Goal: Task Accomplishment & Management: Use online tool/utility

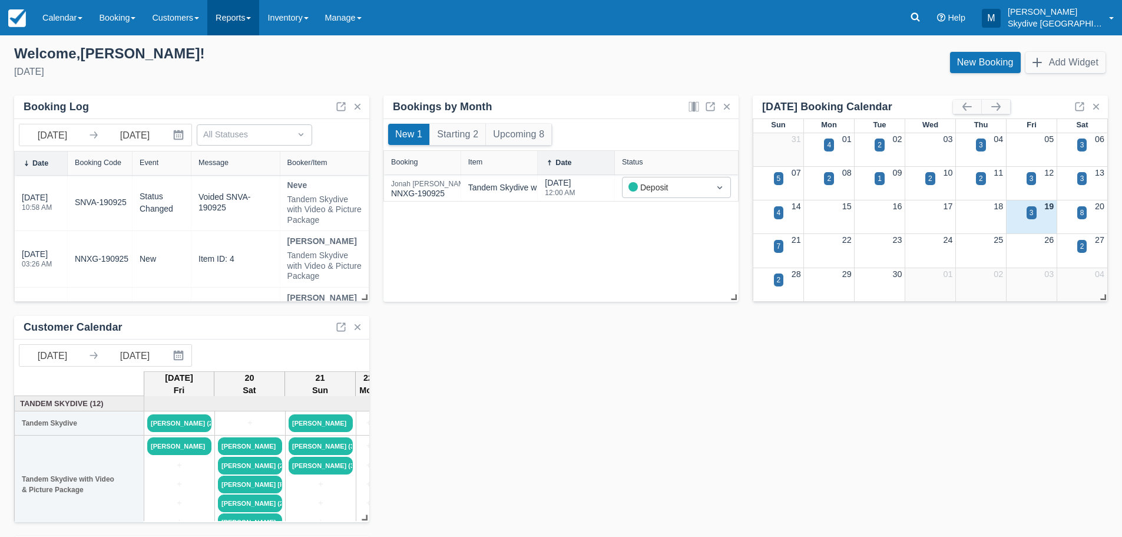
click at [257, 16] on link "Reports" at bounding box center [233, 17] width 52 height 35
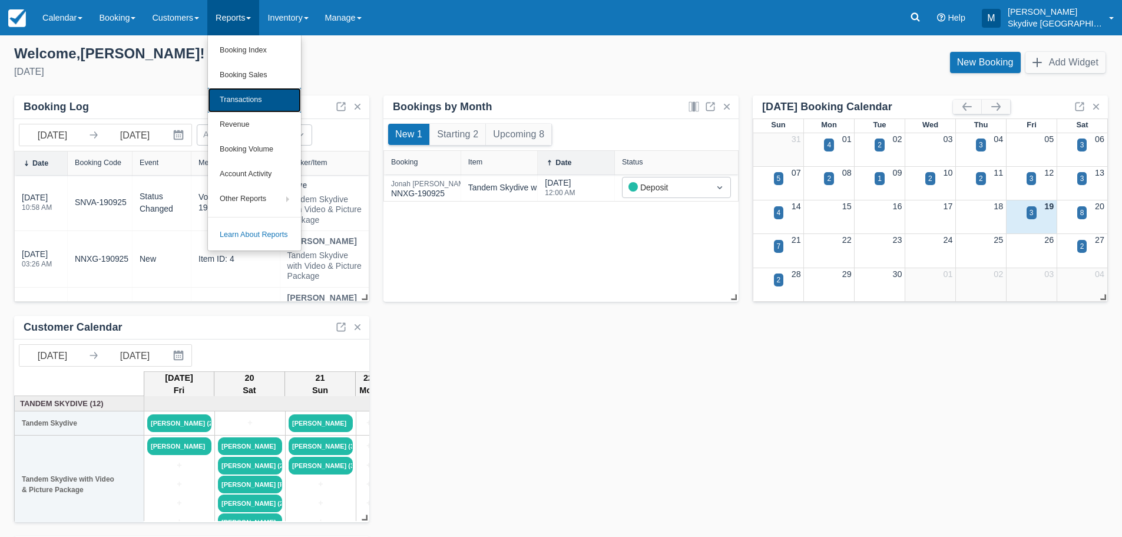
click at [259, 96] on link "Transactions" at bounding box center [254, 100] width 93 height 25
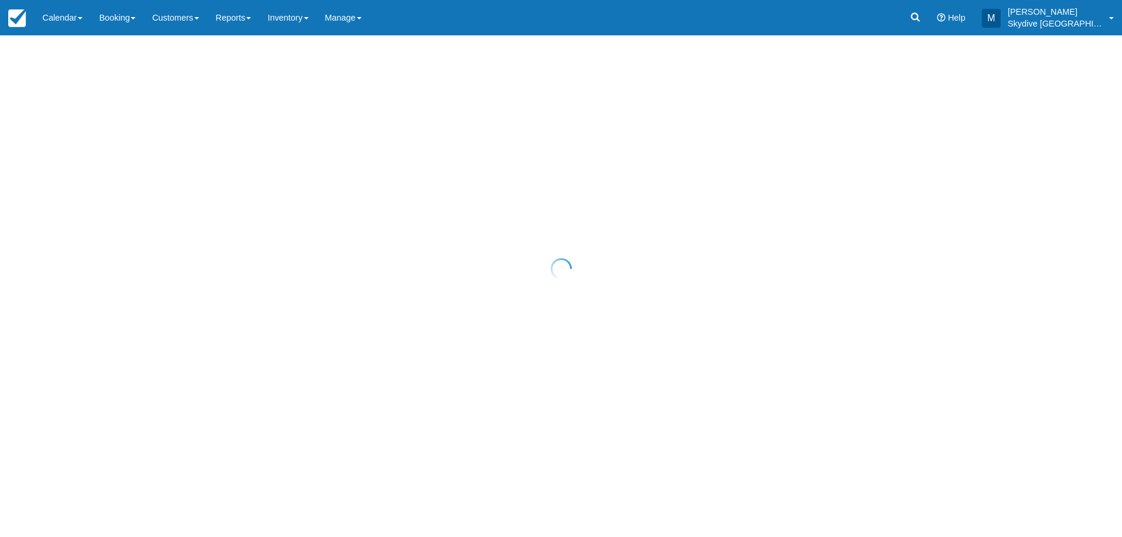
select select "10"
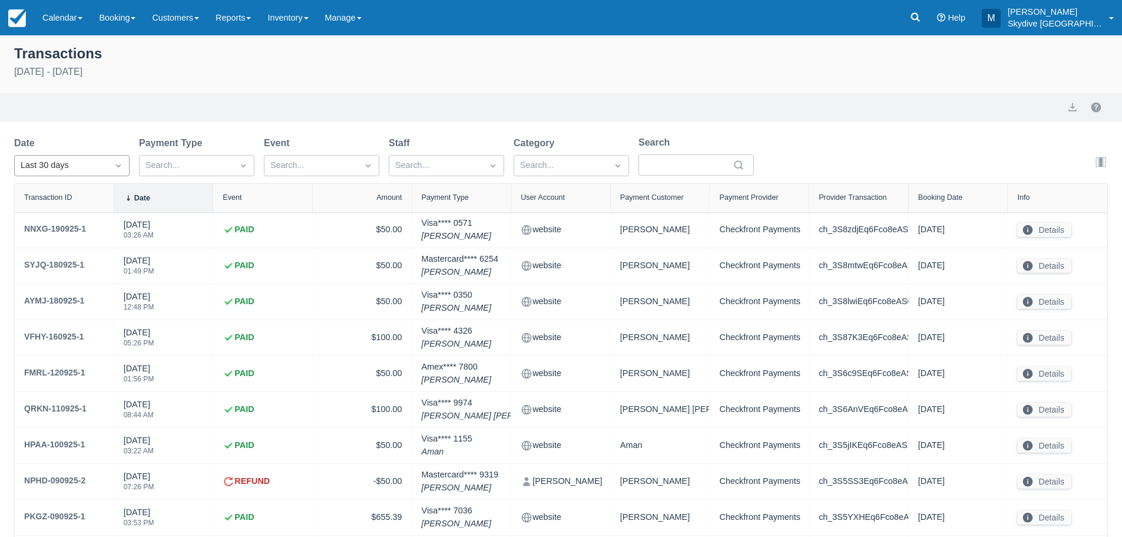
click at [121, 162] on icon "Dropdown icon" at bounding box center [119, 166] width 12 height 12
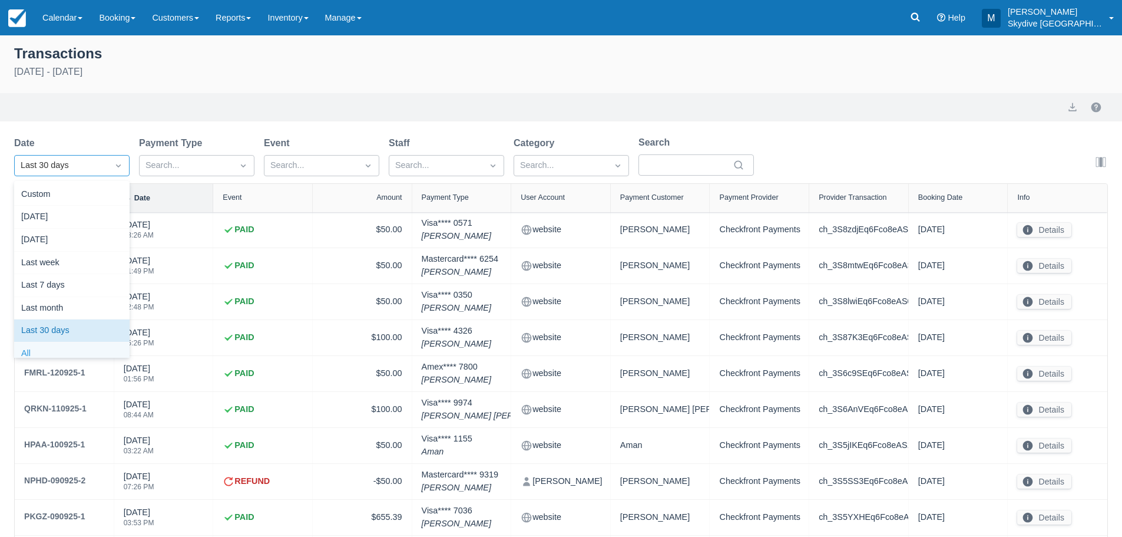
click at [41, 352] on div "All" at bounding box center [71, 353] width 115 height 23
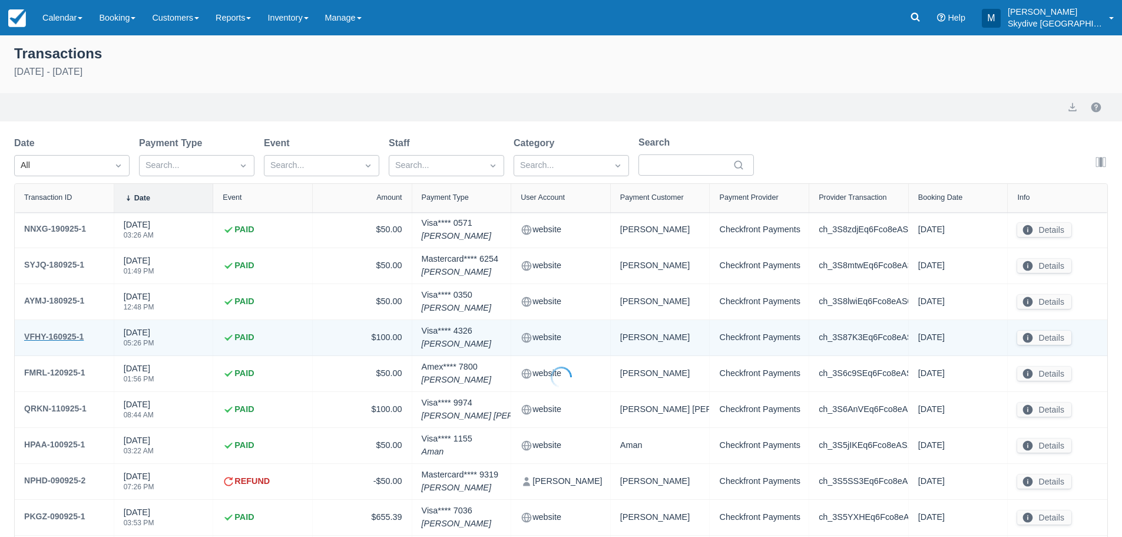
select select "10"
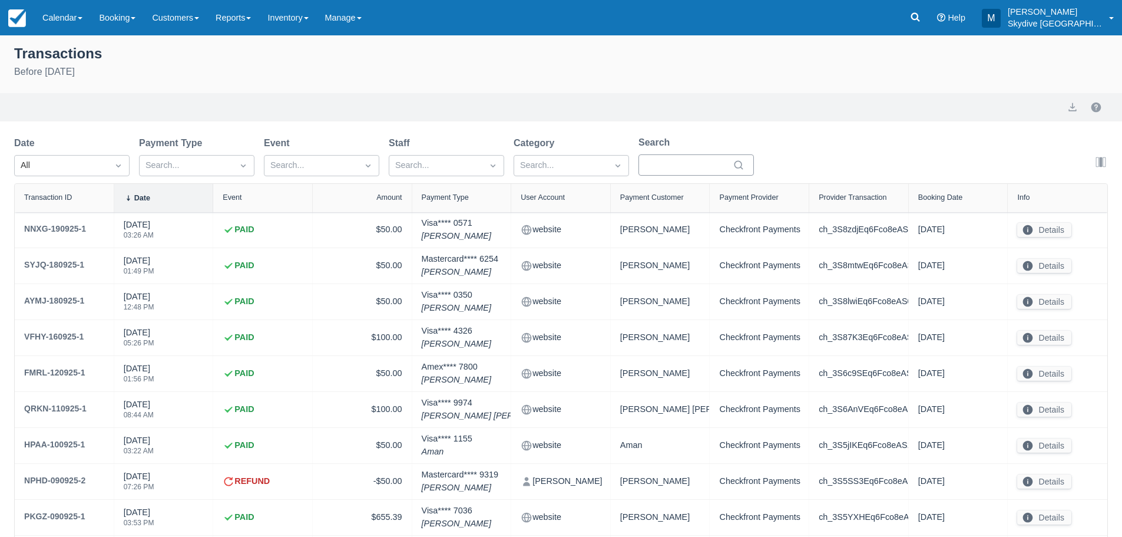
click at [655, 166] on input "Search" at bounding box center [689, 164] width 82 height 21
type input "hbf"
select select "10"
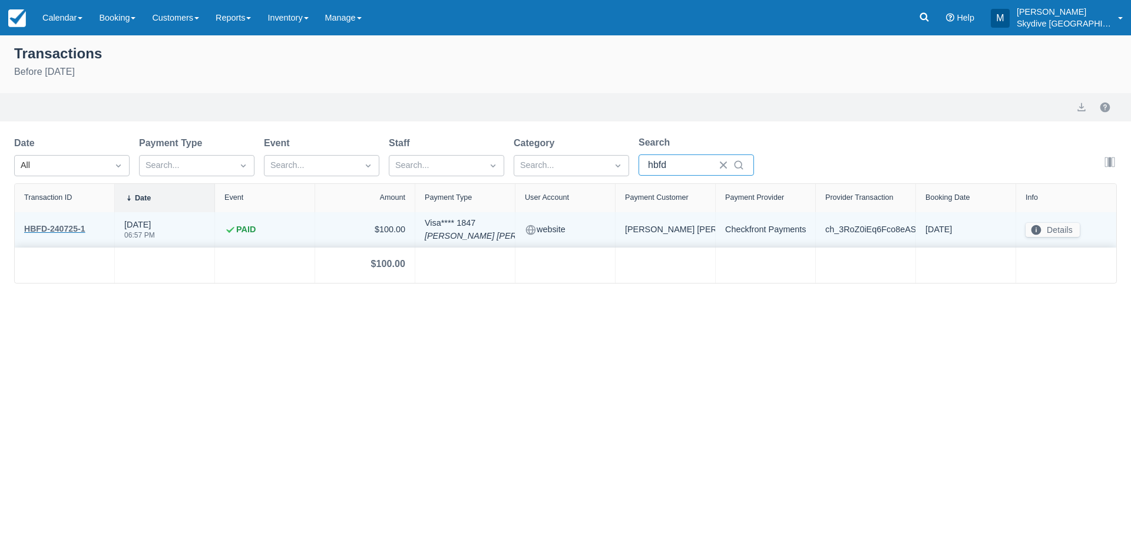
type input "hbfd"
click at [55, 230] on div "HBFD-240725-1" at bounding box center [54, 229] width 61 height 14
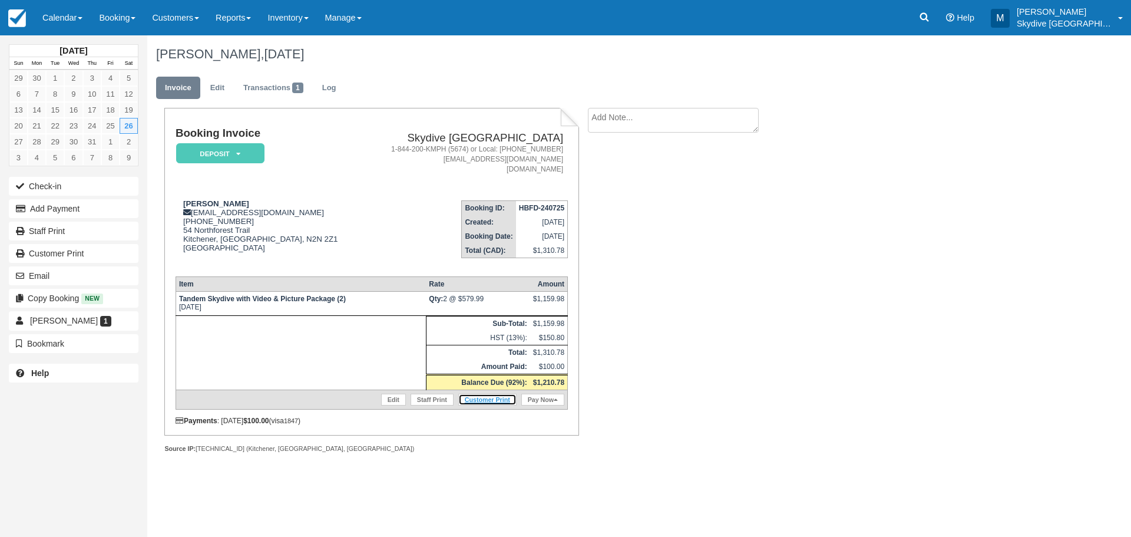
click at [490, 396] on link "Customer Print" at bounding box center [487, 400] width 58 height 12
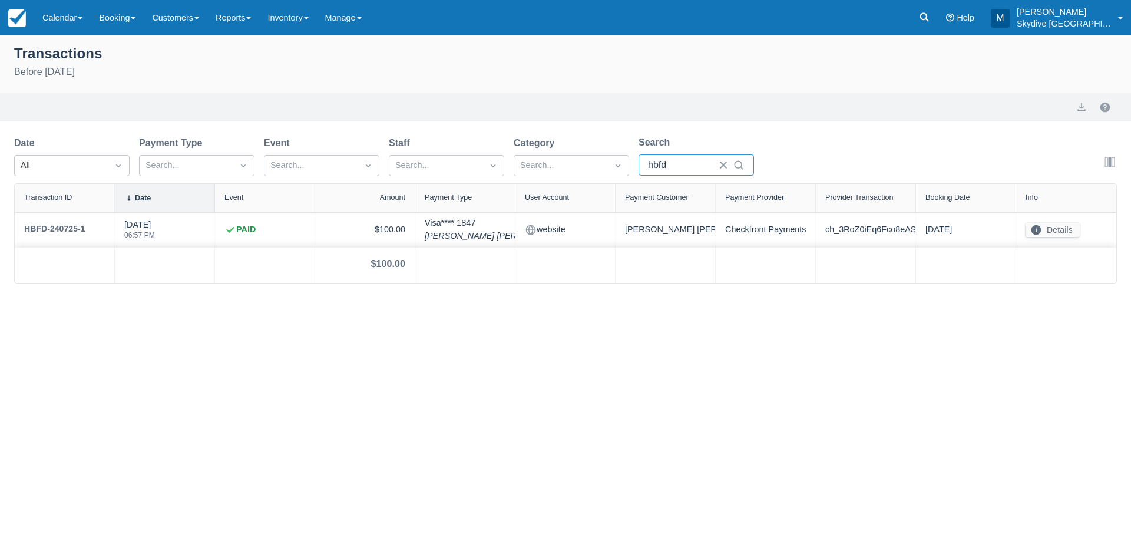
drag, startPoint x: 673, startPoint y: 163, endPoint x: 641, endPoint y: 160, distance: 32.0
click at [641, 160] on div "hbfd" at bounding box center [696, 164] width 115 height 21
type input "k"
select select "10"
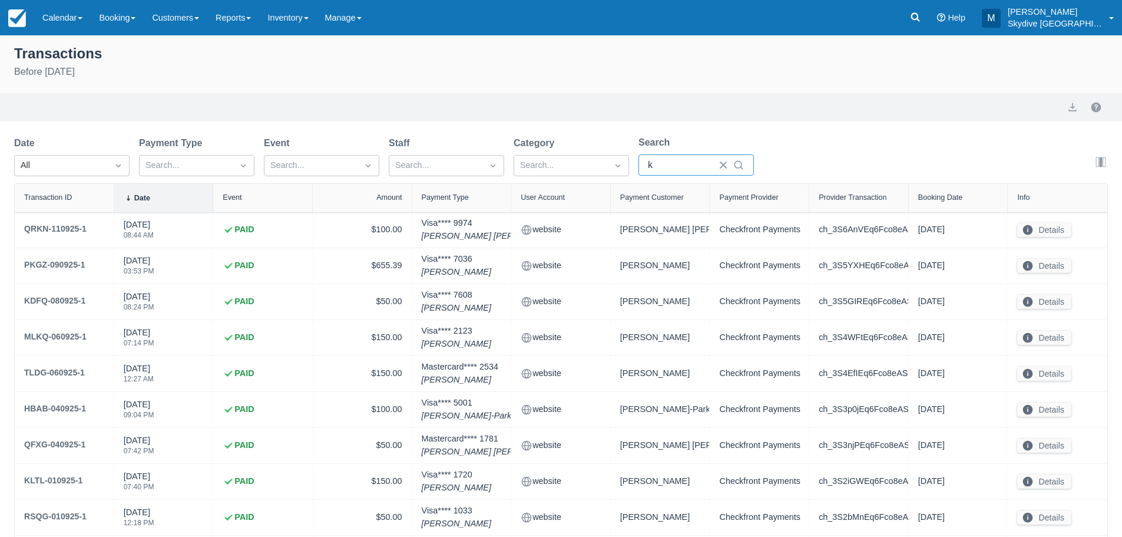
type input "kd"
select select "10"
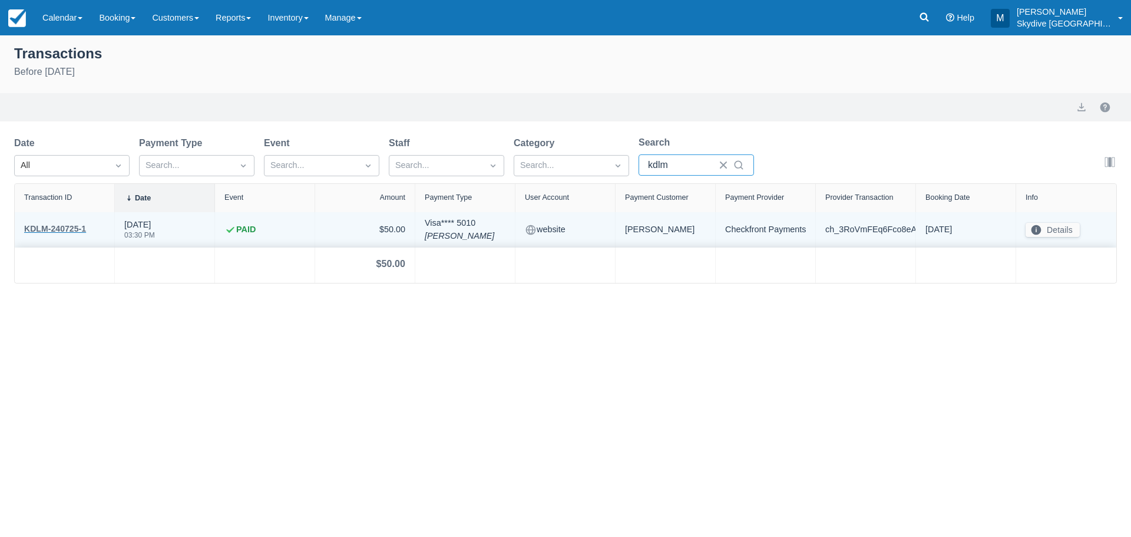
type input "kdlm"
click at [77, 231] on div "KDLM-240725-1" at bounding box center [55, 229] width 62 height 14
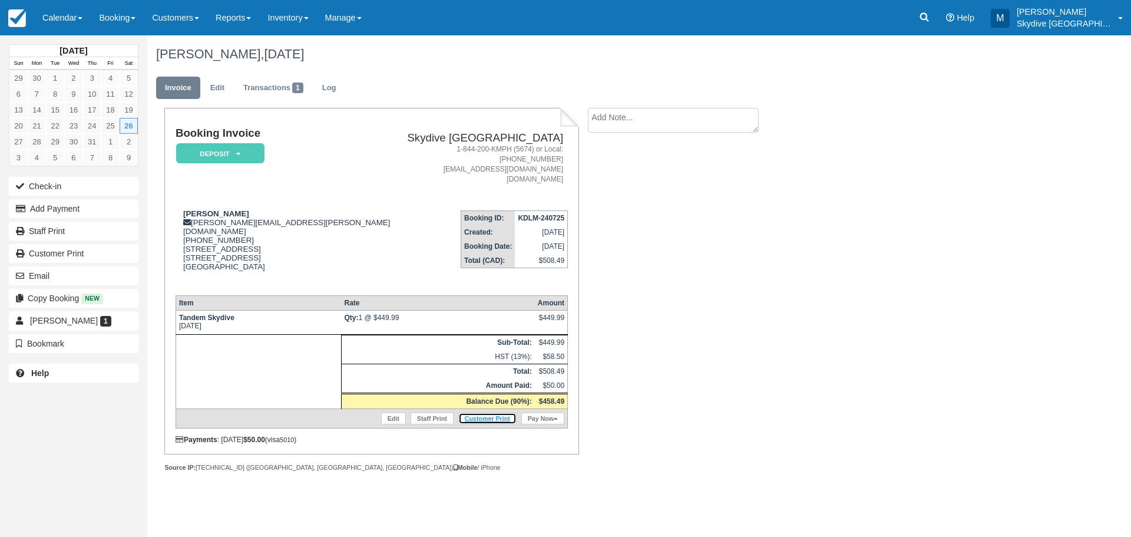
click at [498, 412] on link "Customer Print" at bounding box center [487, 418] width 58 height 12
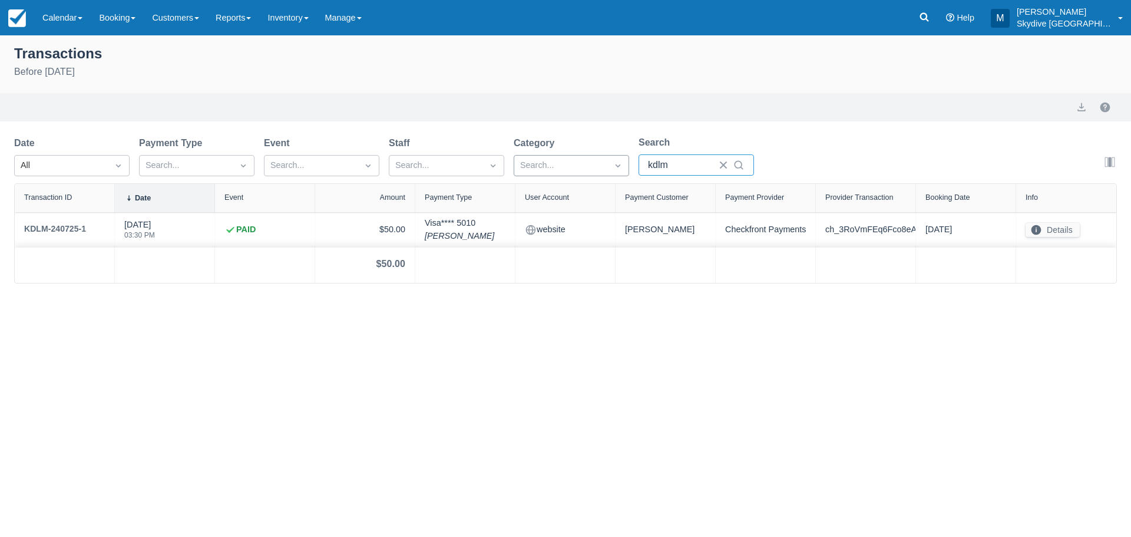
drag, startPoint x: 682, startPoint y: 170, endPoint x: 607, endPoint y: 166, distance: 74.9
click at [607, 166] on div "Date All Payment Type Search... Event Search... Staff Search... Category Search…" at bounding box center [393, 160] width 759 height 48
type input "qr"
select select "10"
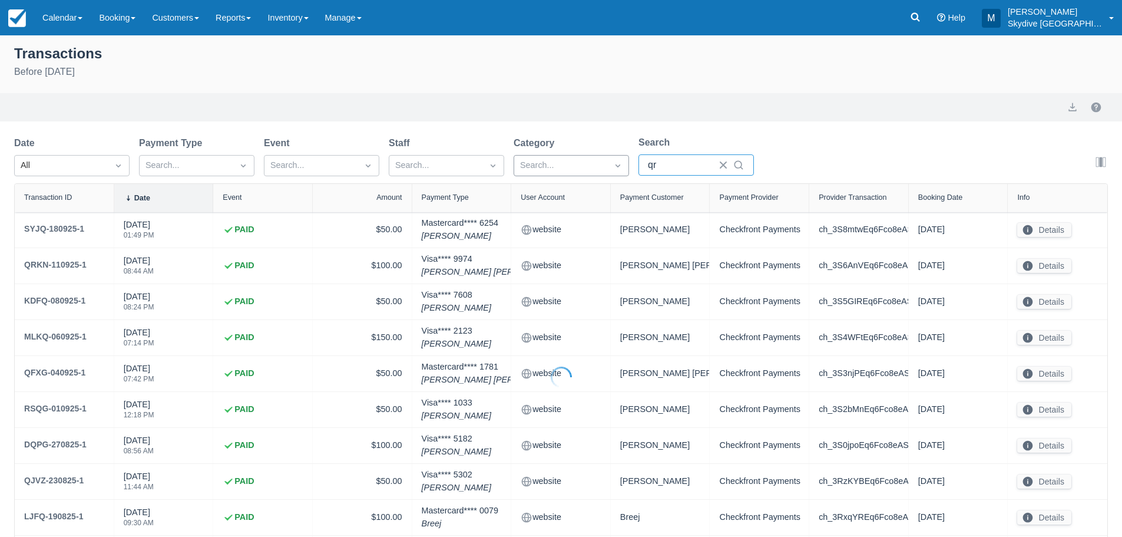
select select "10"
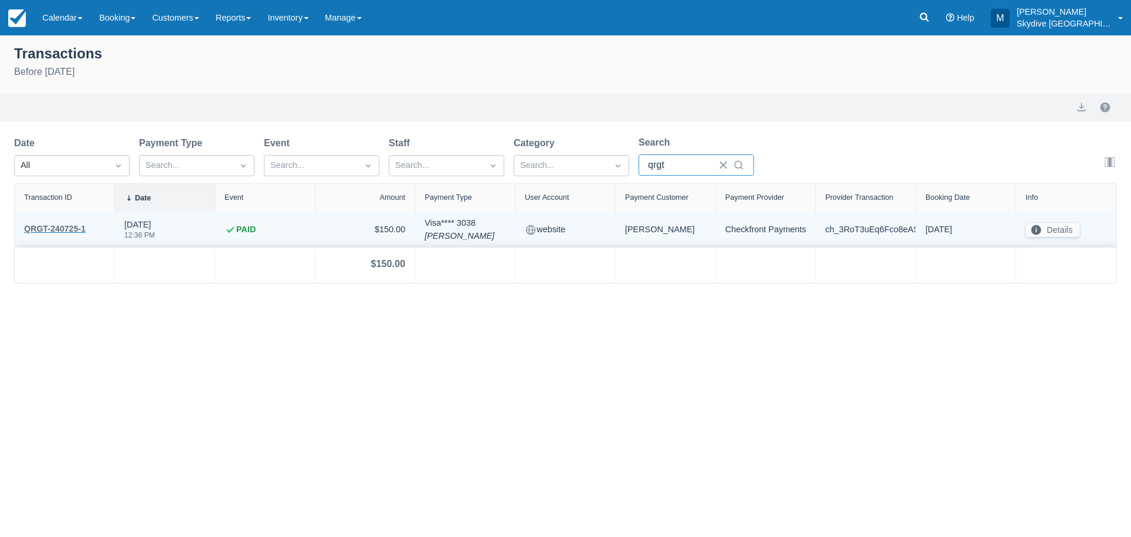
type input "qrgt"
click at [51, 225] on div "QRGT-240725-1" at bounding box center [54, 229] width 61 height 14
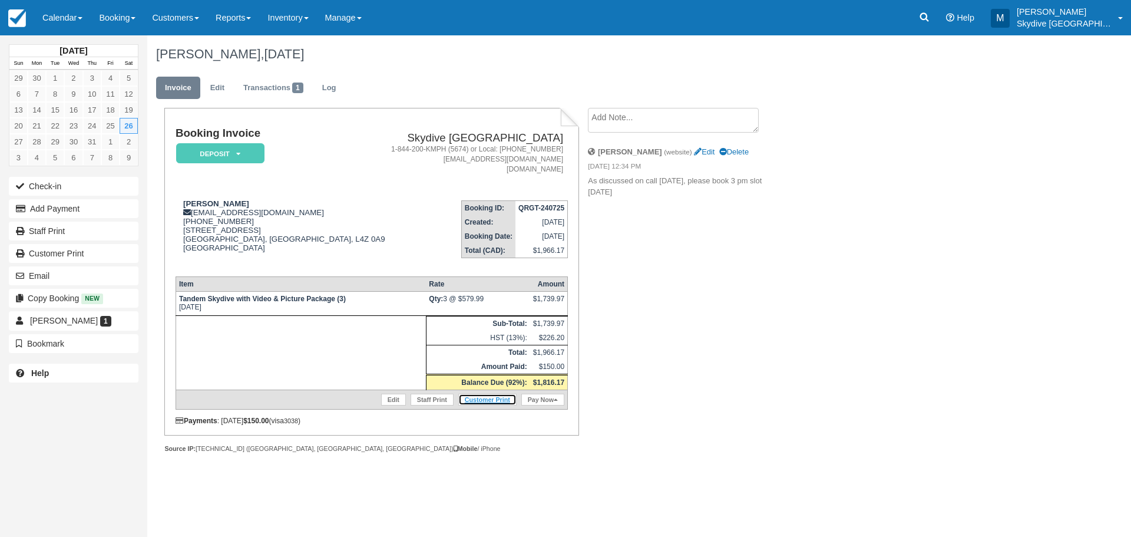
click at [504, 398] on link "Customer Print" at bounding box center [487, 400] width 58 height 12
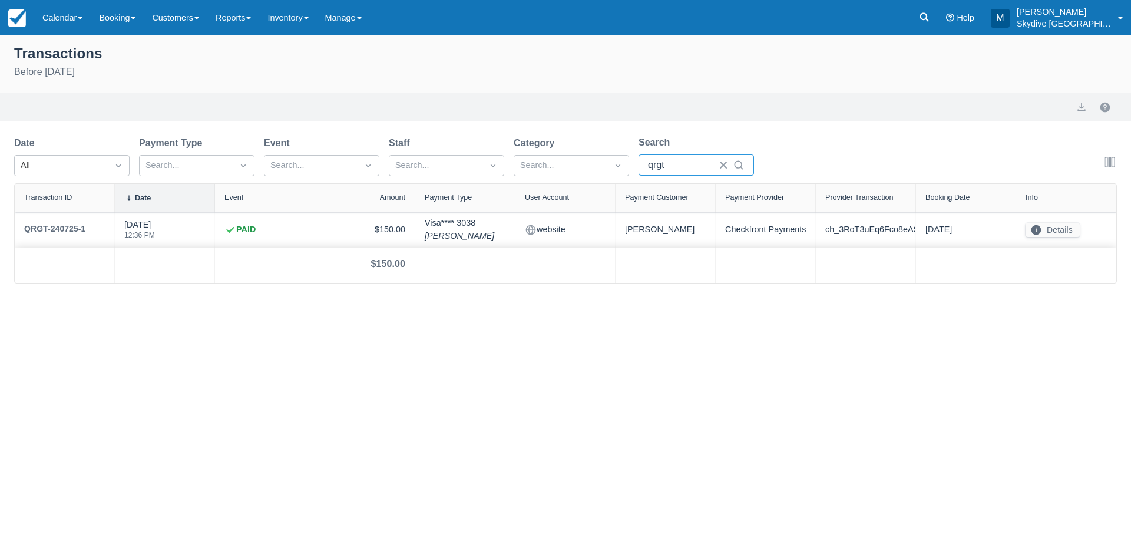
drag, startPoint x: 676, startPoint y: 162, endPoint x: 630, endPoint y: 159, distance: 46.1
click at [630, 159] on div "Date All Payment Type Search... Event Search... Staff Search... Category Search…" at bounding box center [393, 160] width 759 height 48
type input "s"
select select "10"
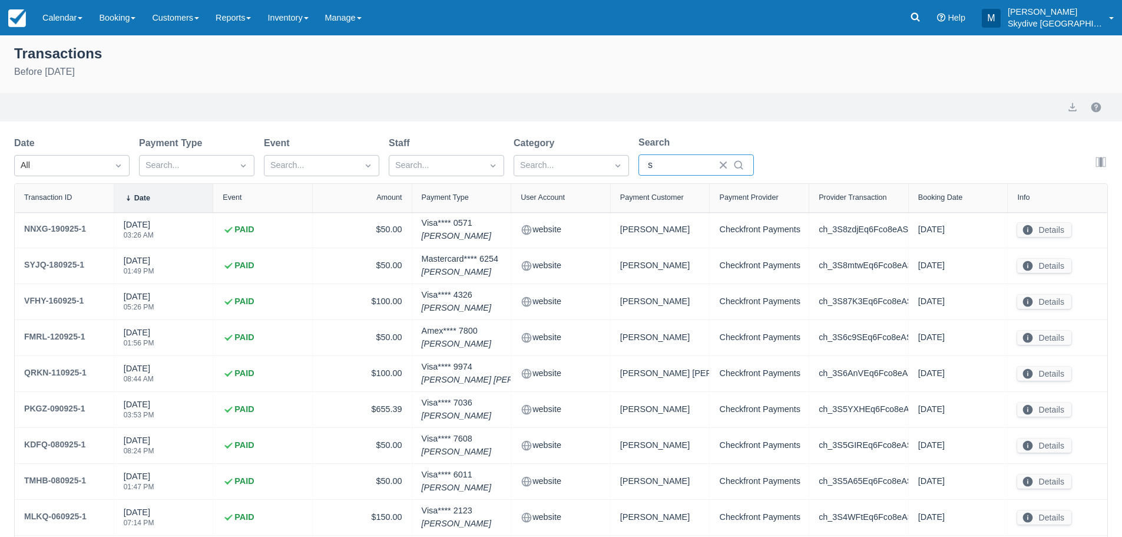
type input "sl"
select select "10"
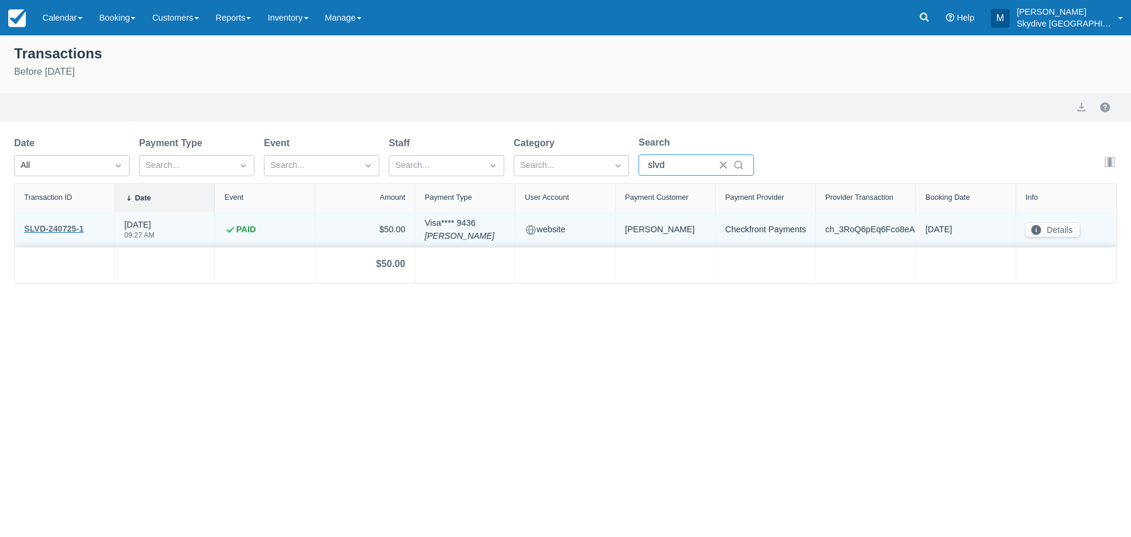
type input "slvd"
click at [62, 226] on div "SLVD-240725-1" at bounding box center [54, 229] width 60 height 14
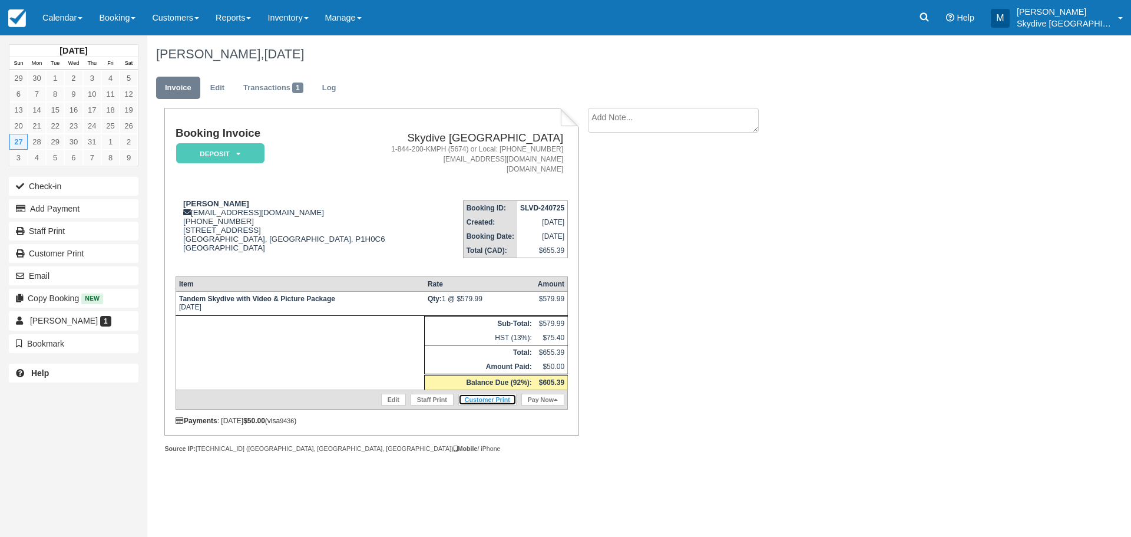
click at [493, 395] on link "Customer Print" at bounding box center [487, 400] width 58 height 12
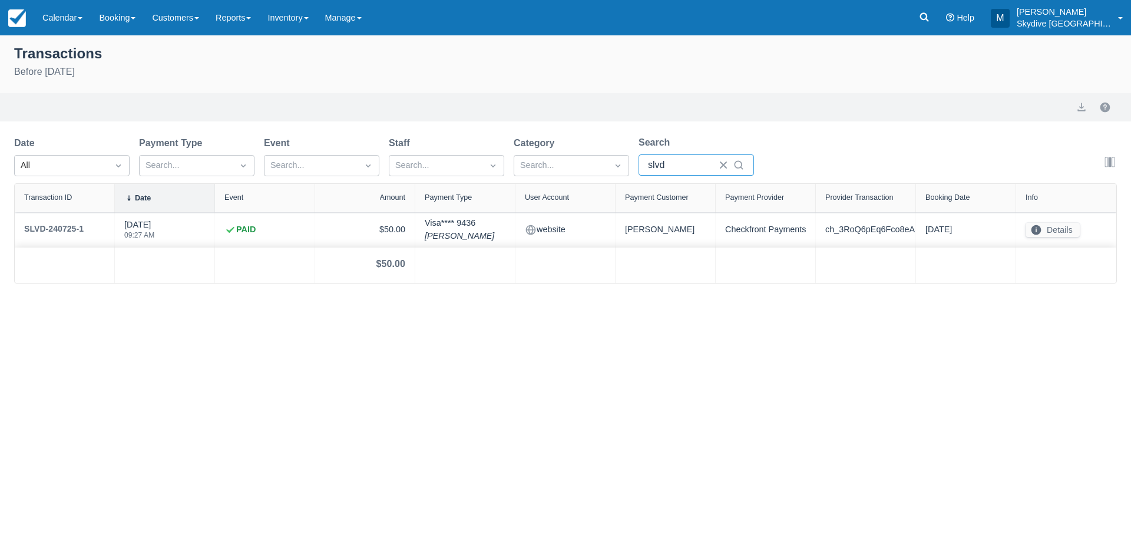
drag, startPoint x: 668, startPoint y: 166, endPoint x: 642, endPoint y: 167, distance: 26.5
click at [642, 167] on div "slvd" at bounding box center [696, 164] width 115 height 21
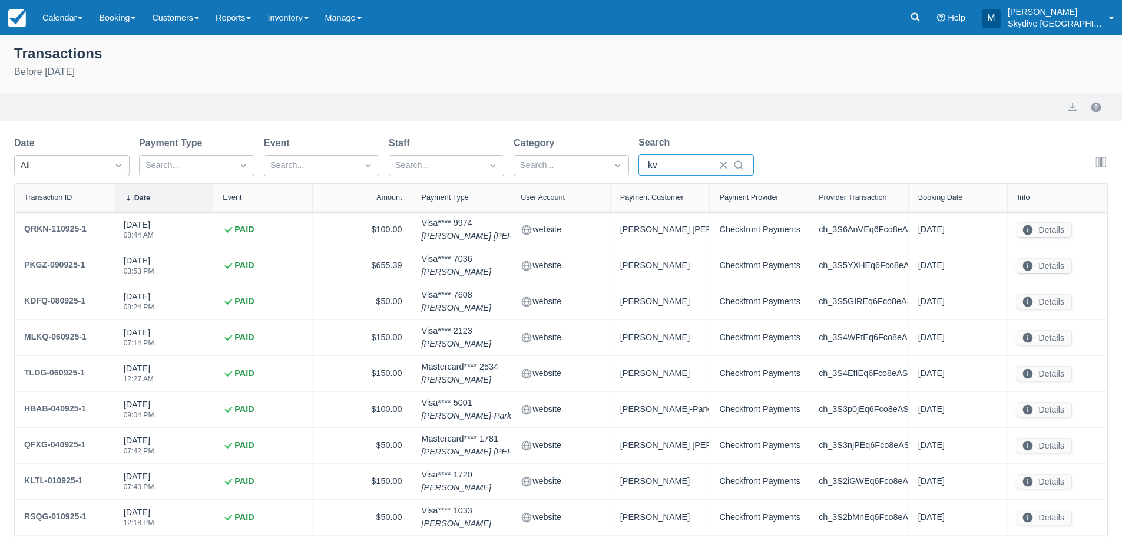
type input "kvs"
select select "10"
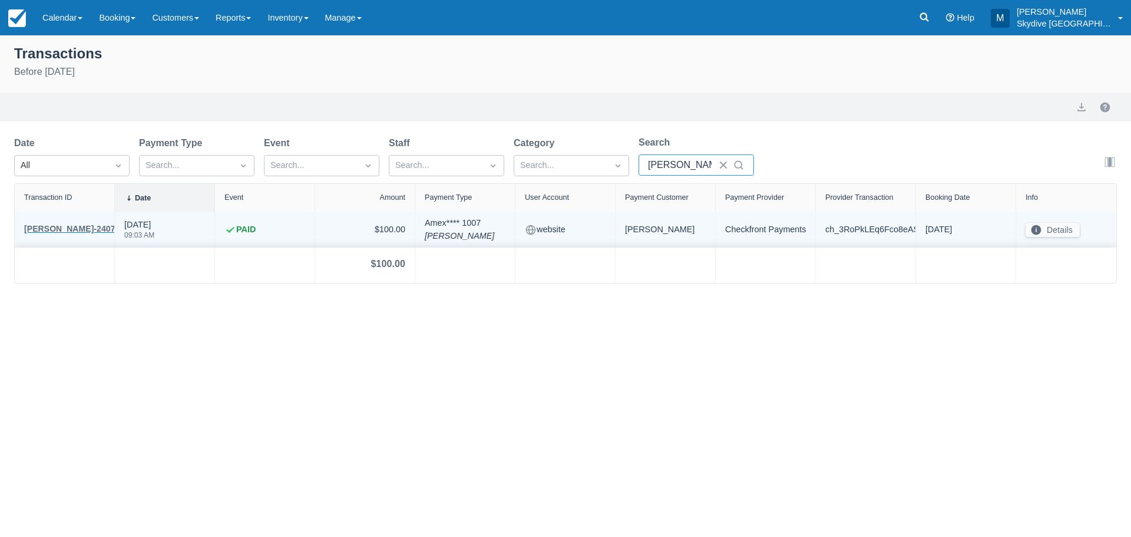
type input "[PERSON_NAME]"
click at [52, 226] on div "KVSK-240725-1" at bounding box center [78, 229] width 108 height 14
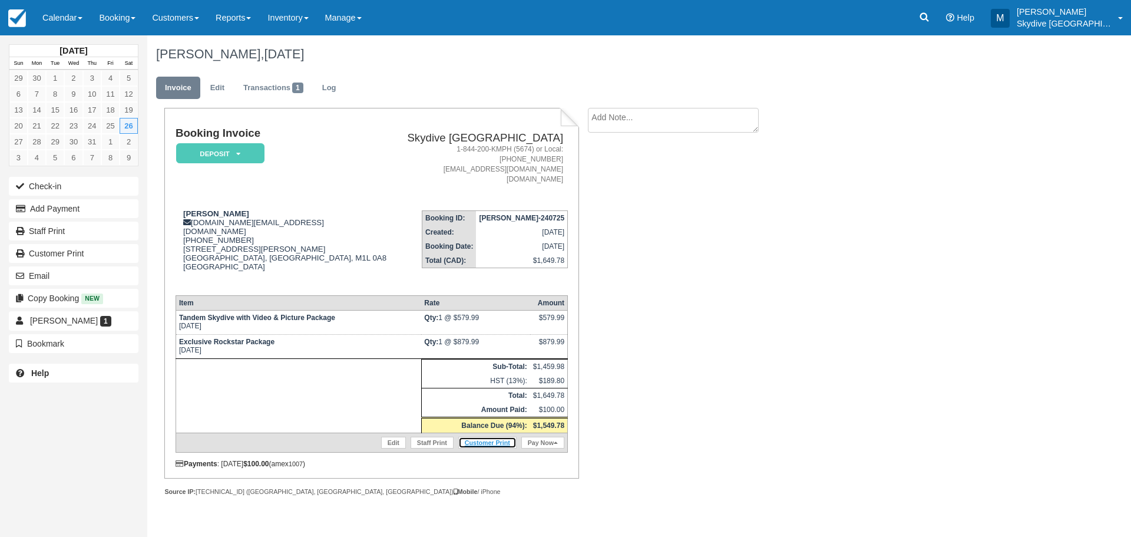
click at [501, 437] on link "Customer Print" at bounding box center [487, 443] width 58 height 12
